Goal: Check status: Check status

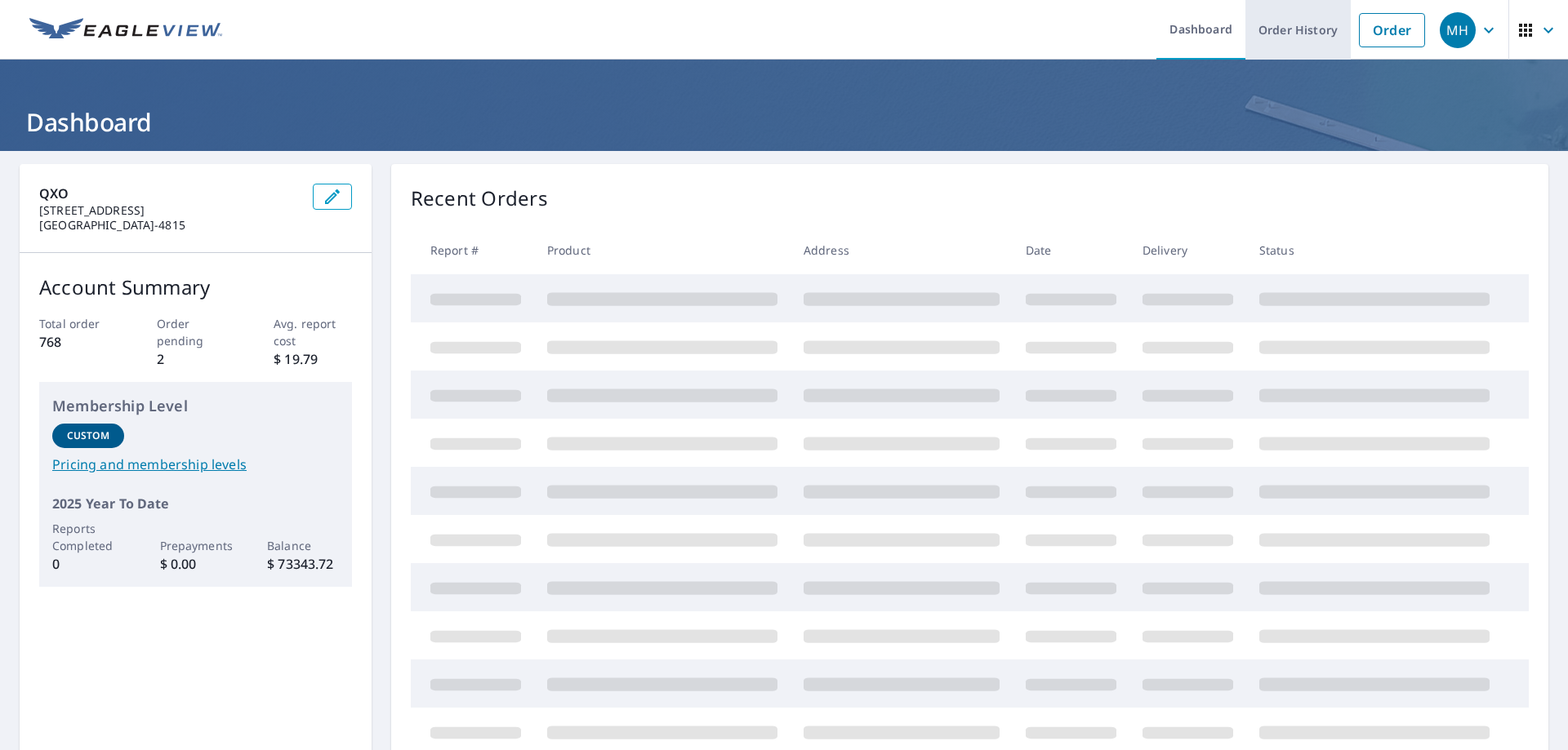
click at [1296, 25] on link "Order History" at bounding box center [1298, 29] width 106 height 60
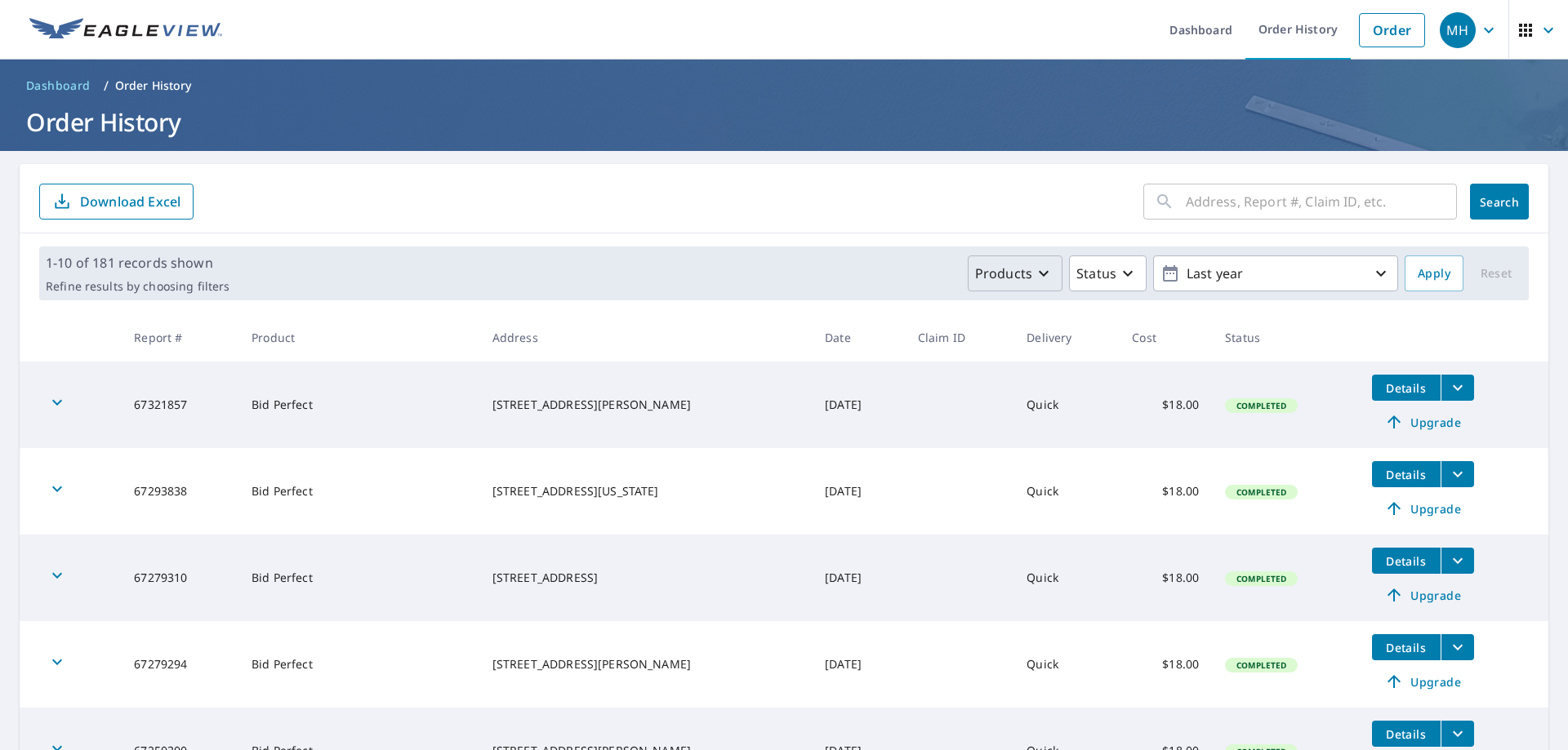
click at [1035, 278] on icon "button" at bounding box center [1044, 274] width 20 height 20
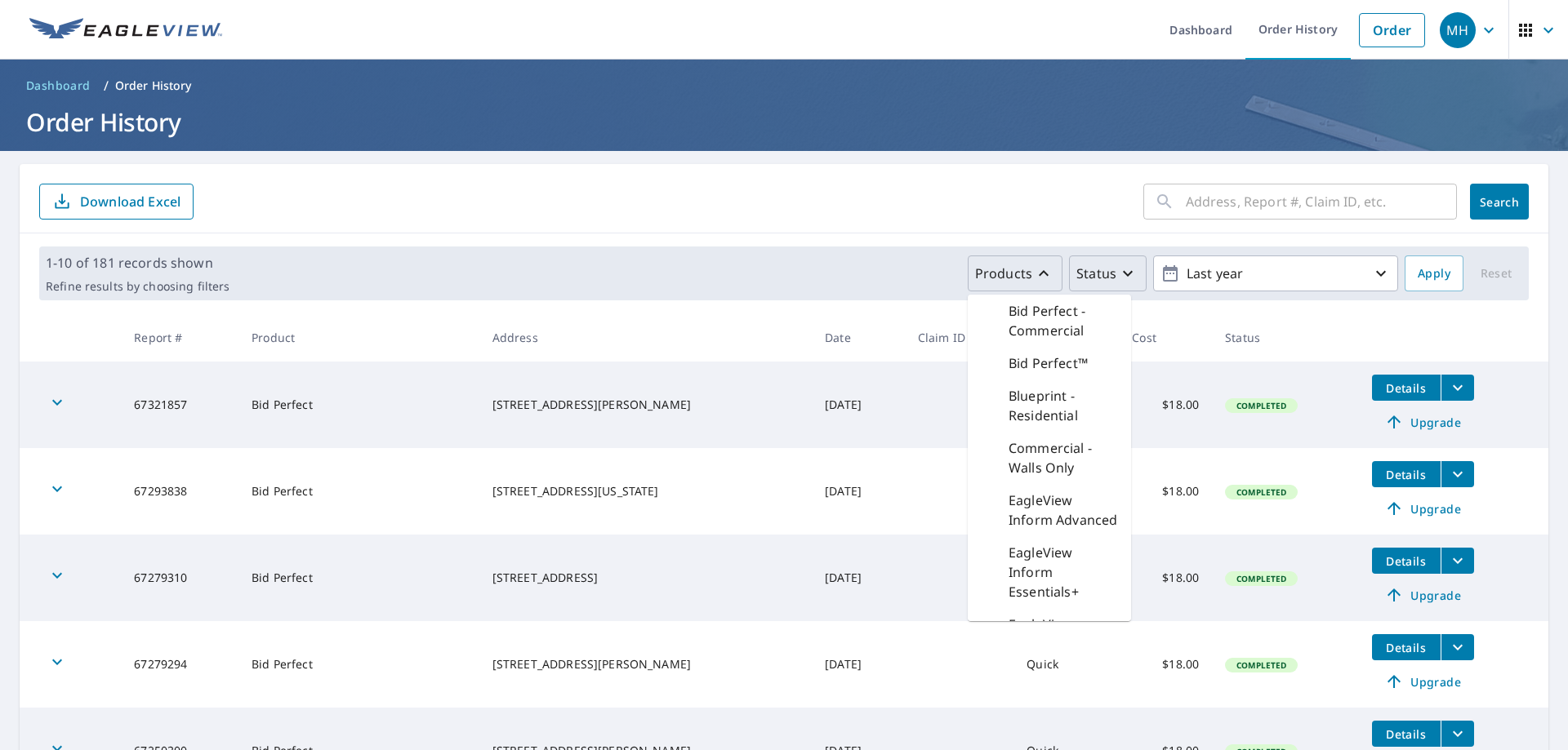
click at [1121, 280] on icon "button" at bounding box center [1128, 274] width 20 height 20
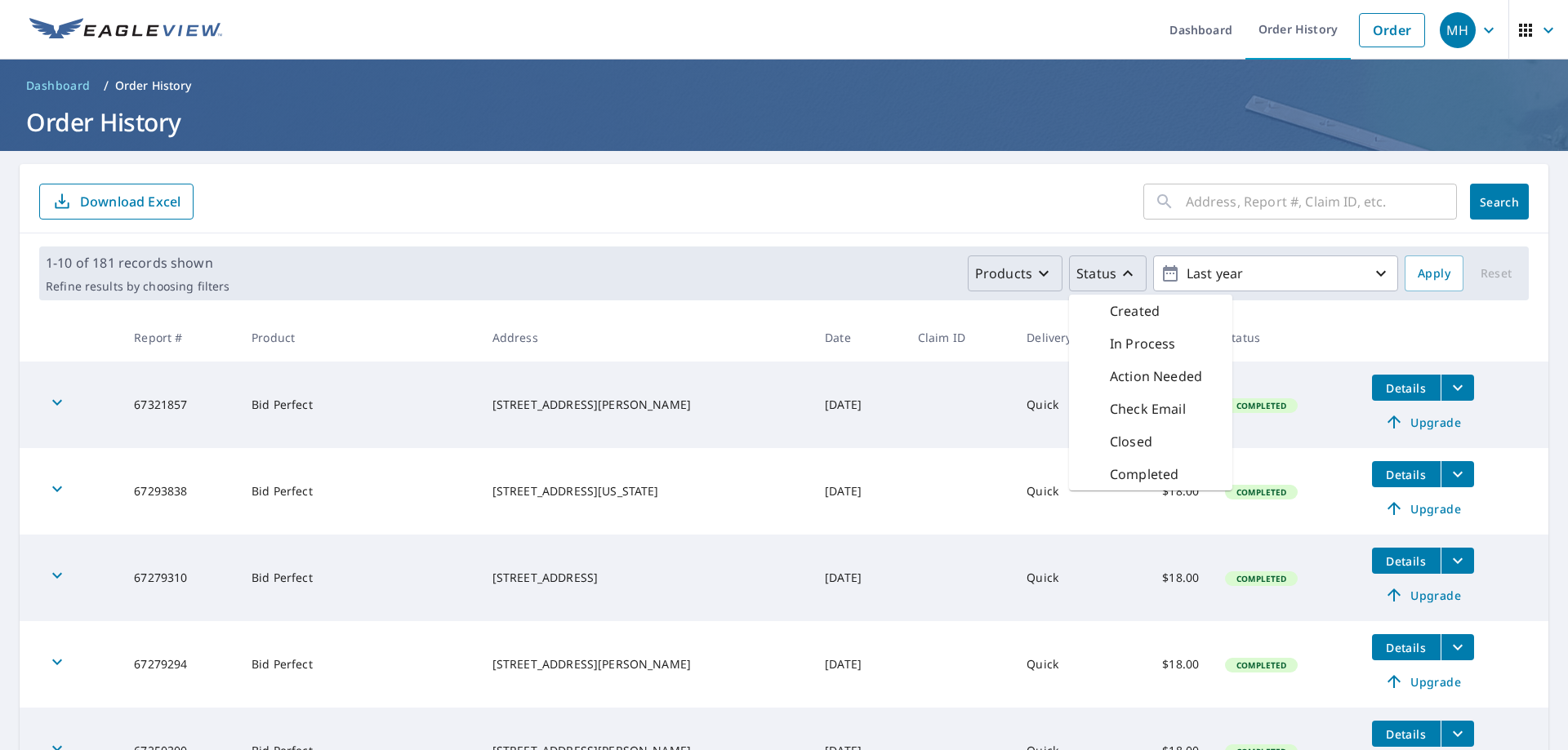
click at [1043, 201] on form "​ Search Download Excel" at bounding box center [784, 201] width 1490 height 36
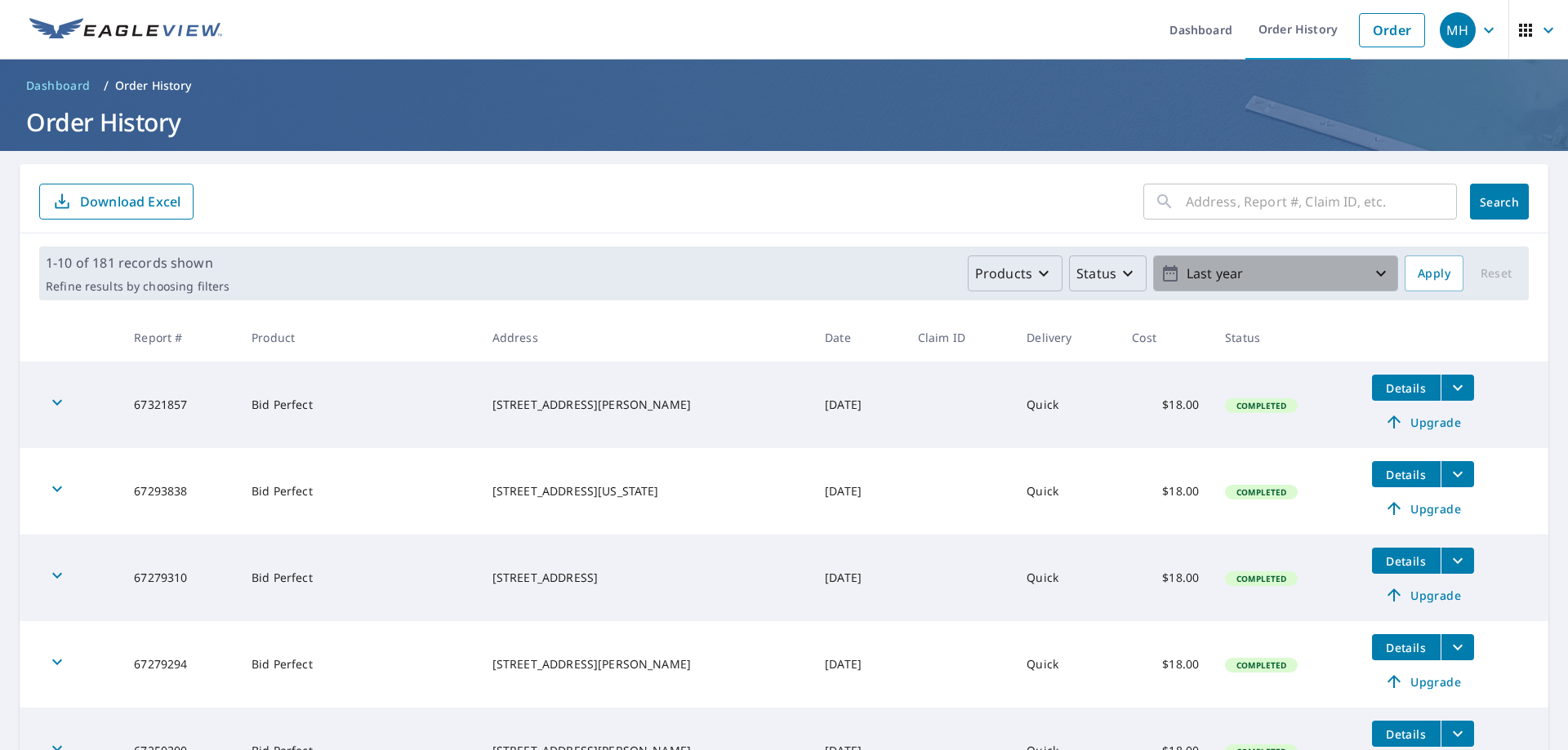
click at [1194, 280] on p "Last year" at bounding box center [1276, 274] width 191 height 28
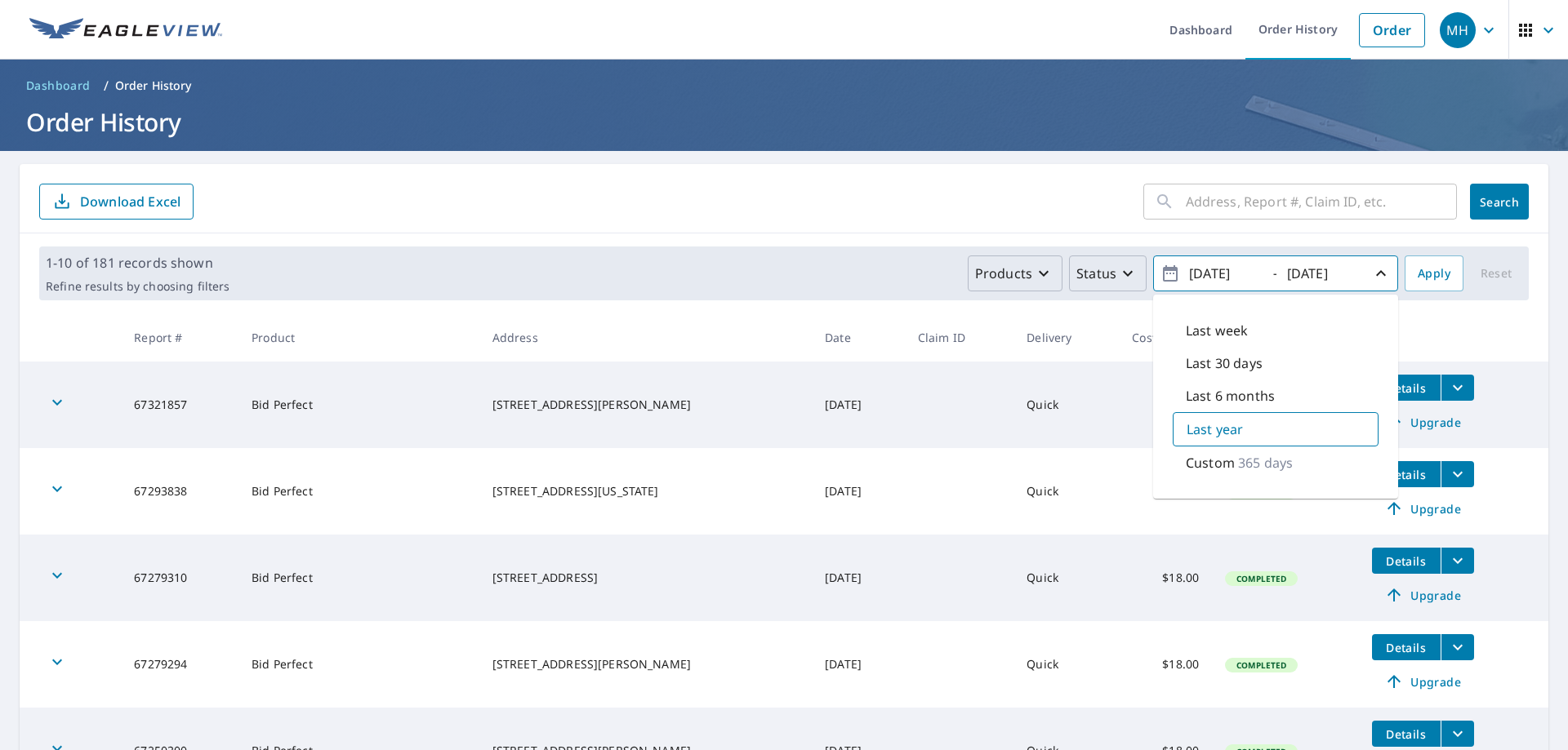
click at [899, 199] on form "​ Search Download Excel" at bounding box center [784, 201] width 1490 height 36
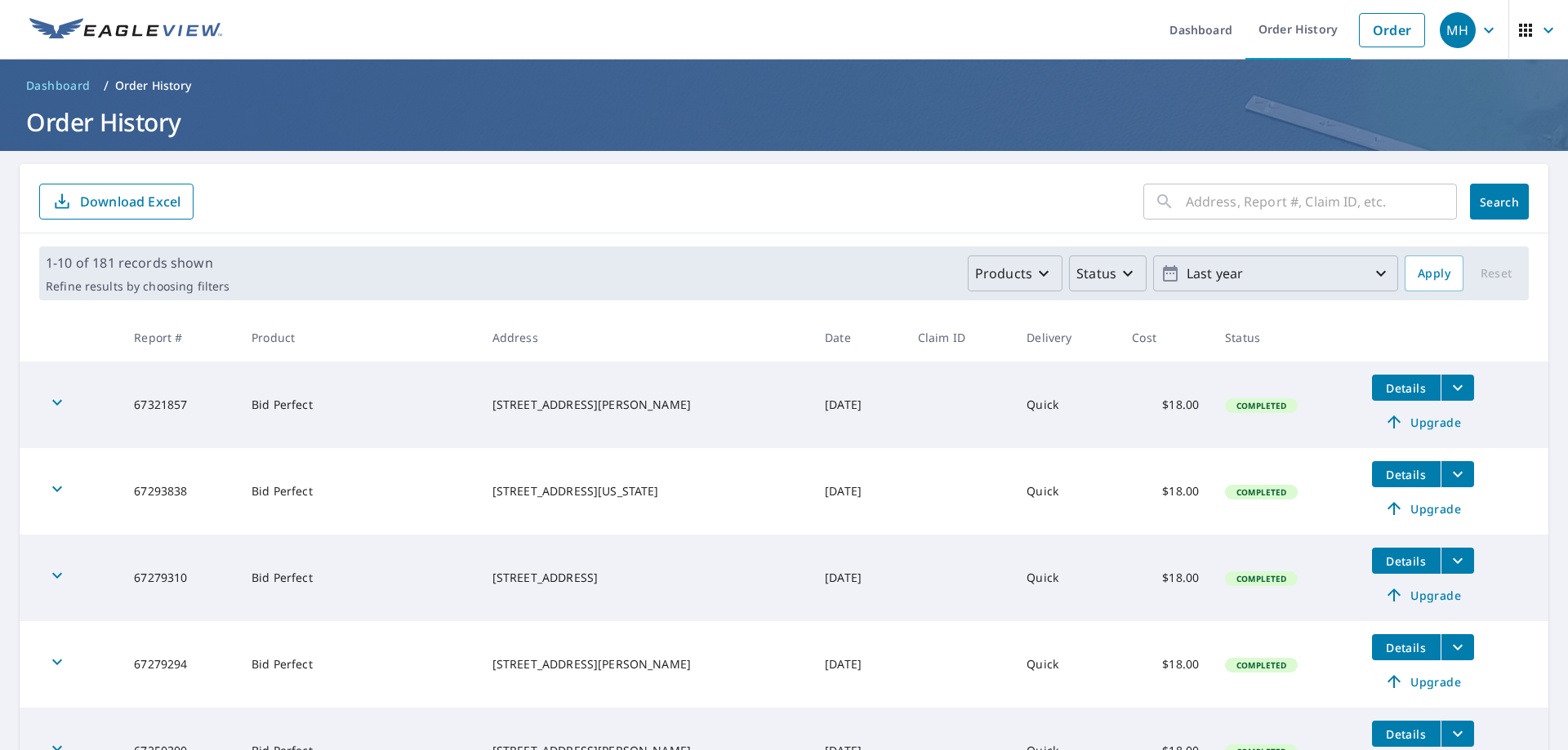
click at [71, 88] on span "Dashboard" at bounding box center [59, 85] width 65 height 17
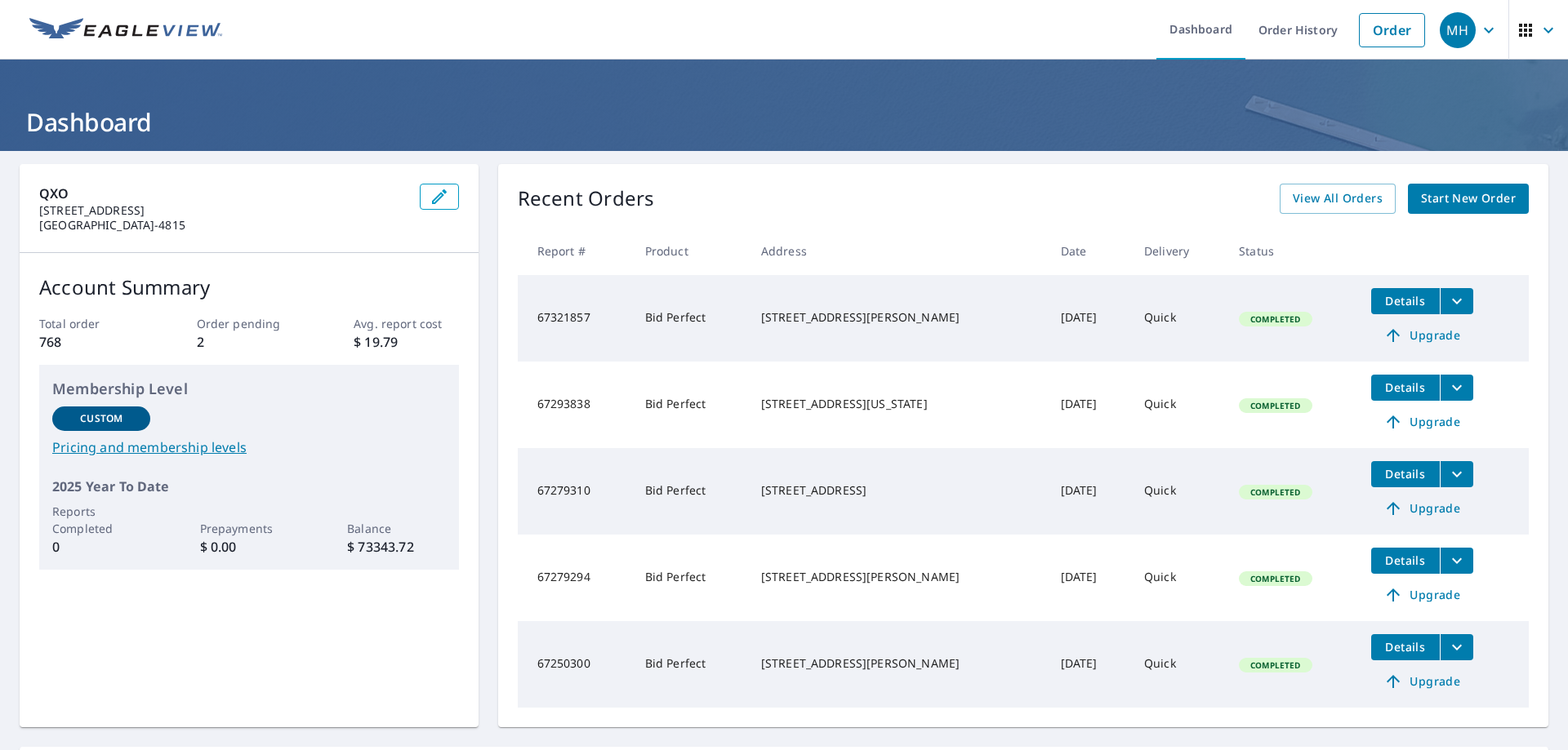
scroll to position [163, 0]
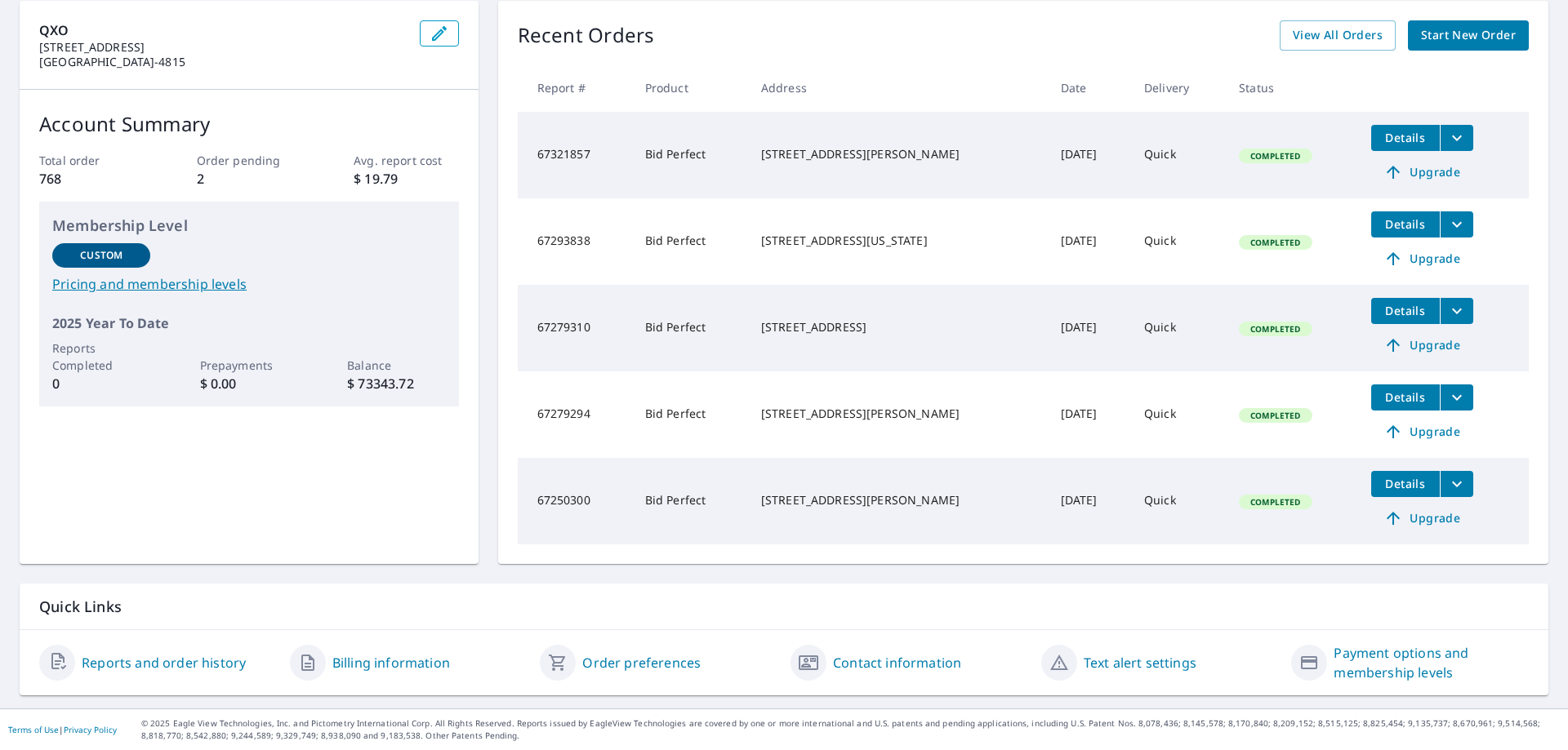
click at [155, 658] on link "Reports and order history" at bounding box center [164, 663] width 164 height 20
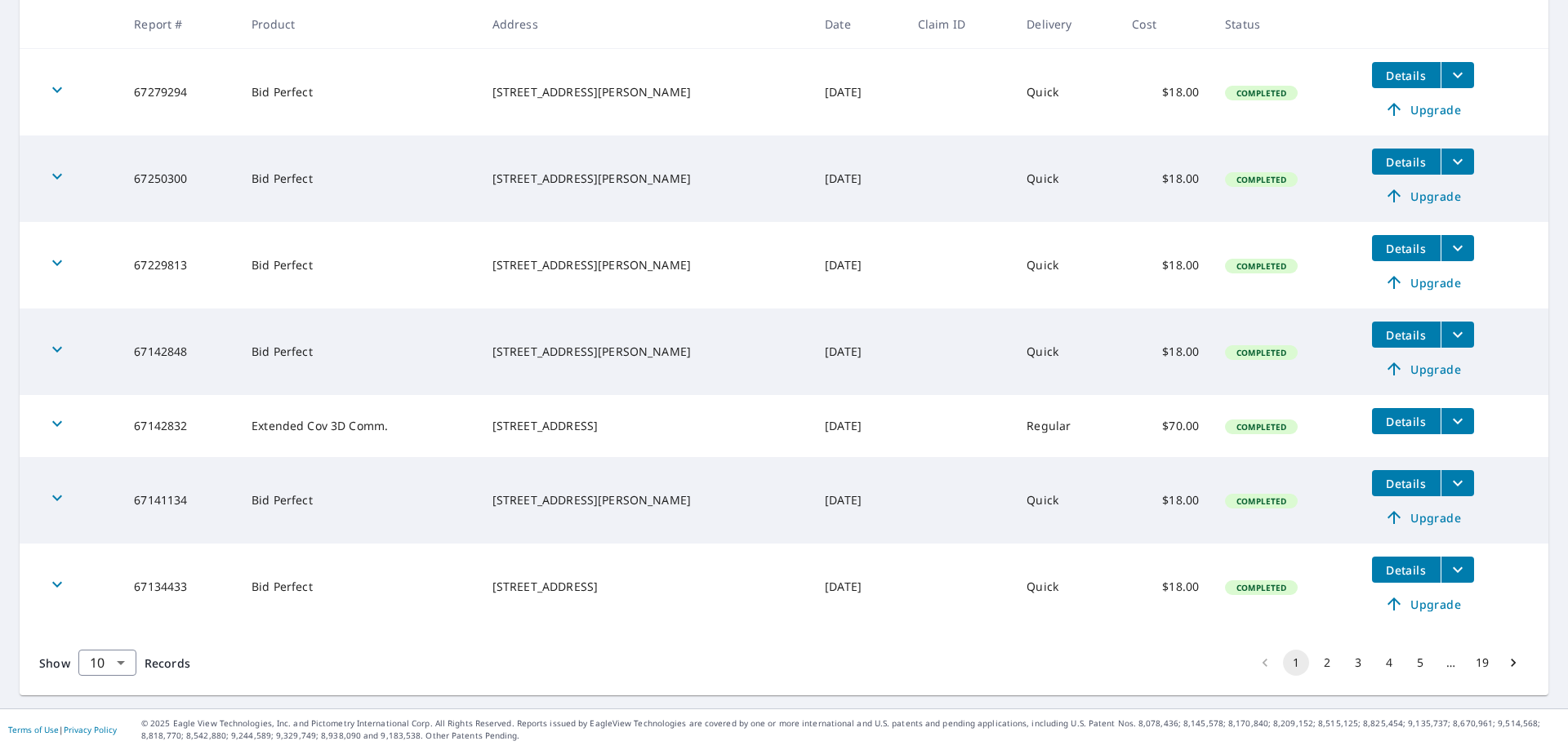
scroll to position [82, 0]
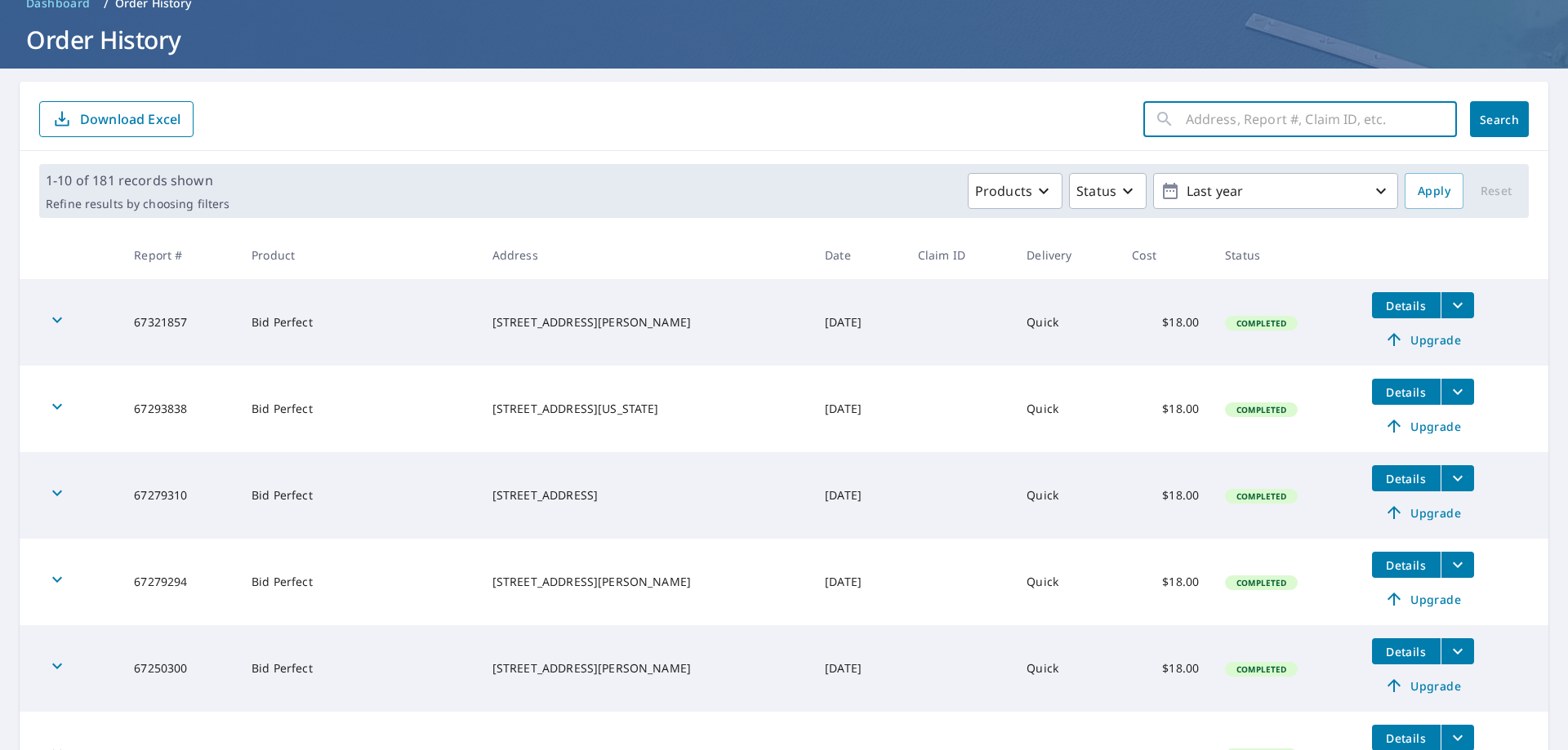
click at [1379, 129] on input "text" at bounding box center [1321, 119] width 271 height 46
type input "reliable"
